Goal: Information Seeking & Learning: Stay updated

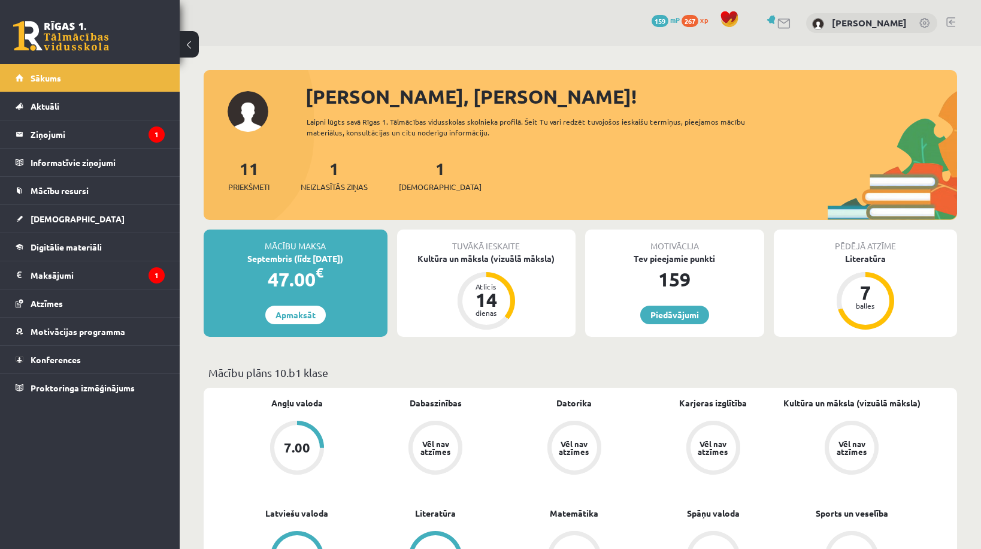
click at [340, 180] on div "1 Neizlasītās ziņas" at bounding box center [334, 174] width 67 height 37
click at [336, 174] on link "1 Neizlasītās ziņas" at bounding box center [334, 175] width 67 height 35
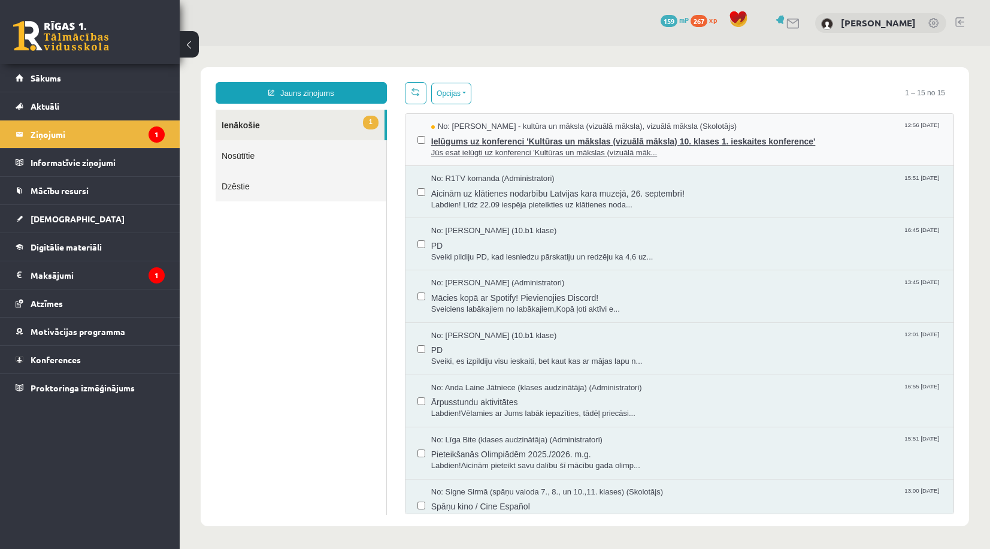
click at [459, 134] on span "Ielūgums uz konferenci 'Kultūras un mākslas (vizuālā māksla) 10. klases 1. iesk…" at bounding box center [686, 139] width 510 height 15
